Goal: Task Accomplishment & Management: Manage account settings

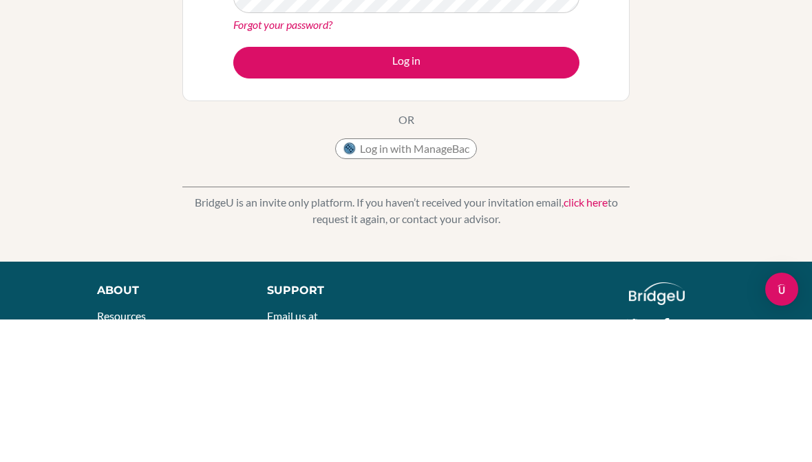
scroll to position [142, 0]
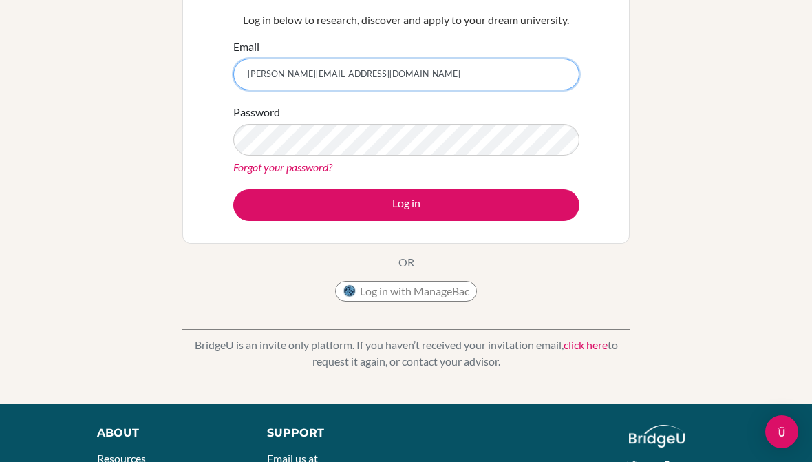
type input "[PERSON_NAME][EMAIL_ADDRESS][DOMAIN_NAME]"
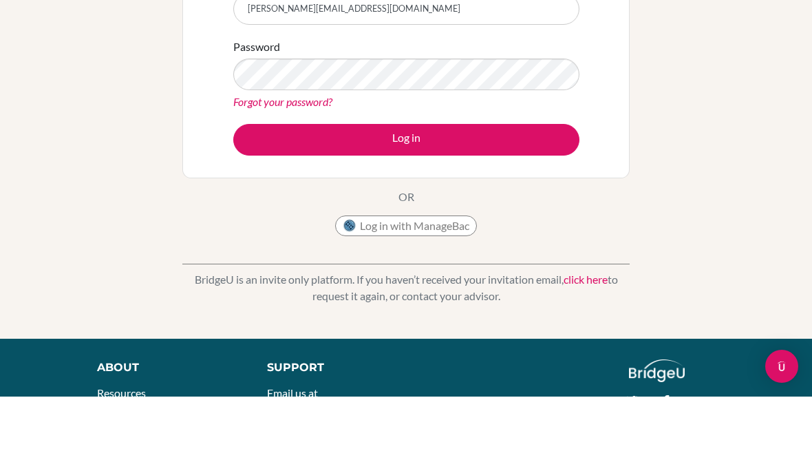
click at [316, 160] on link "Forgot your password?" at bounding box center [282, 166] width 99 height 13
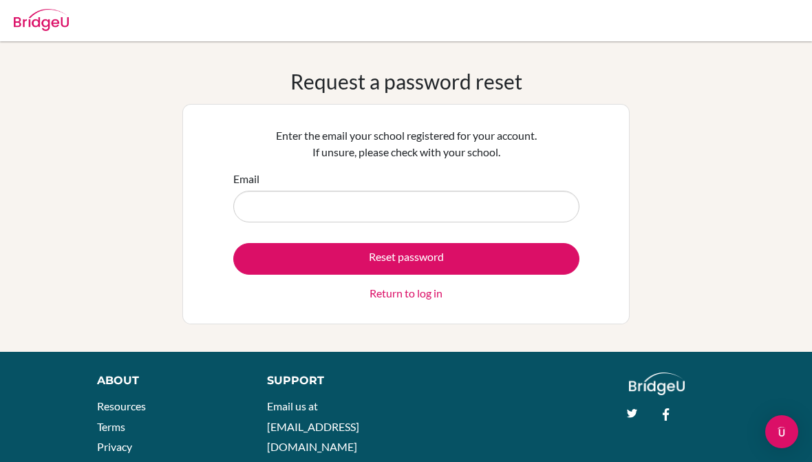
click at [407, 208] on input "Email" at bounding box center [406, 207] width 346 height 32
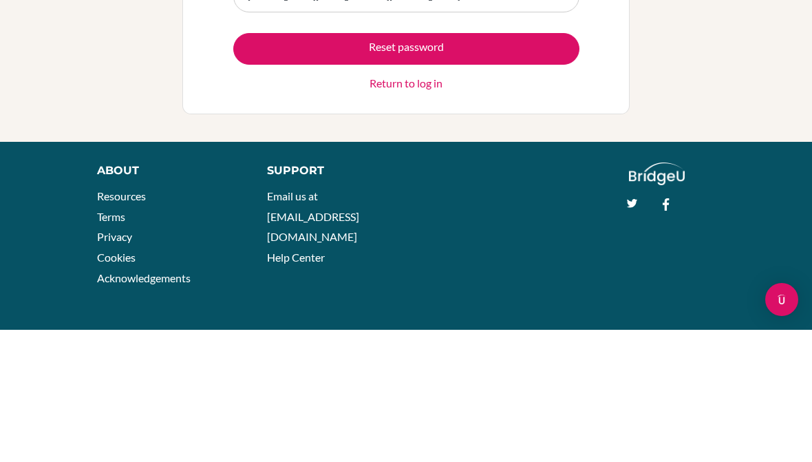
type input "[PERSON_NAME][EMAIL_ADDRESS][DOMAIN_NAME]"
click at [526, 165] on button "Reset password" at bounding box center [406, 181] width 346 height 32
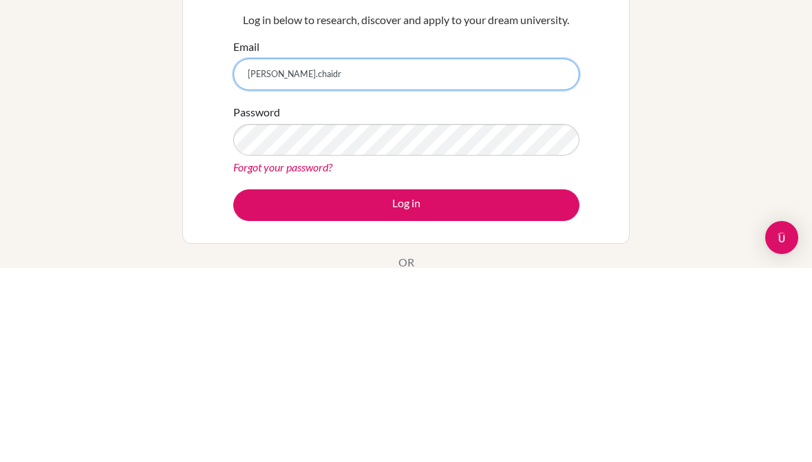
type input "[PERSON_NAME][EMAIL_ADDRESS][DOMAIN_NAME]"
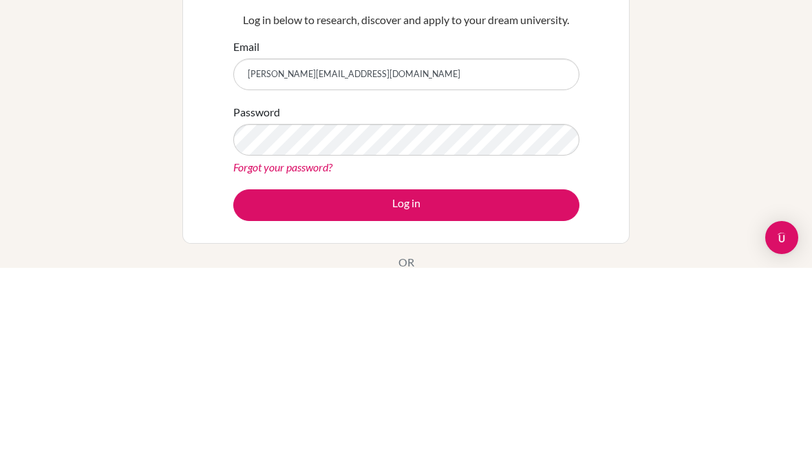
scroll to position [194, 0]
